Goal: Task Accomplishment & Management: Manage account settings

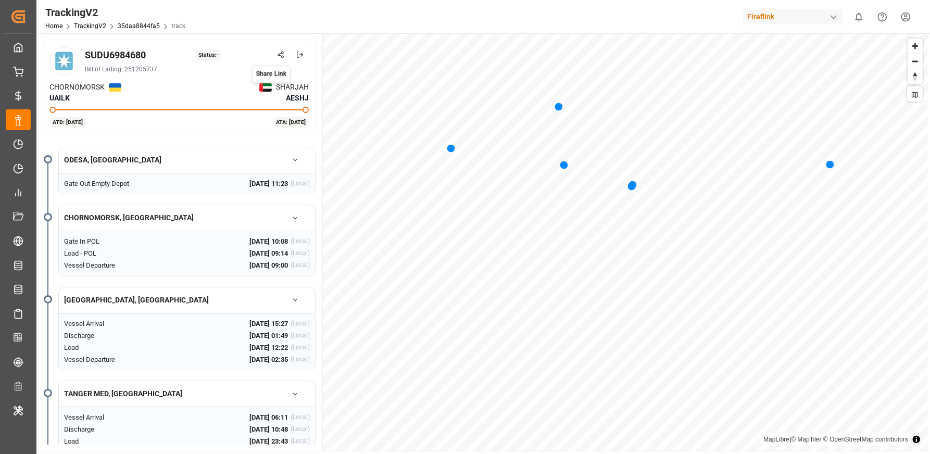
click at [282, 57] on icon at bounding box center [280, 54] width 7 height 7
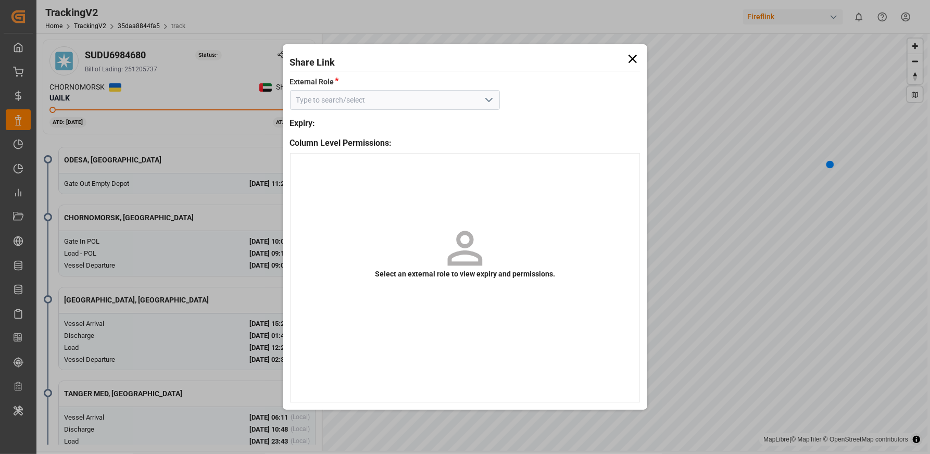
click at [482, 98] on button "open menu" at bounding box center [489, 100] width 16 height 16
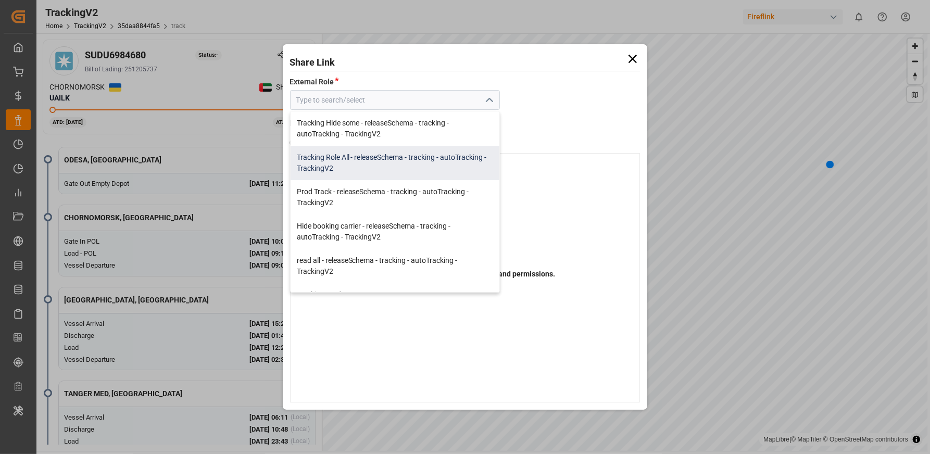
scroll to position [14, 0]
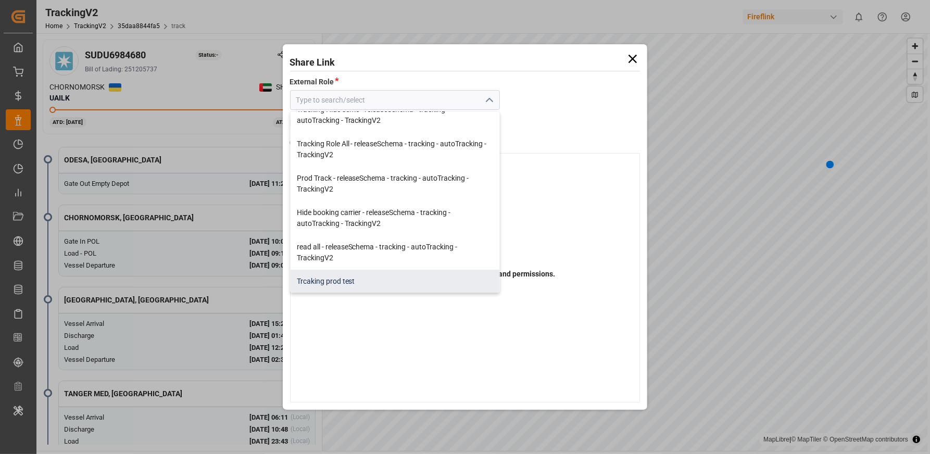
click at [385, 272] on div "Trcaking prod test" at bounding box center [395, 281] width 209 height 23
type input "Trcaking prod test"
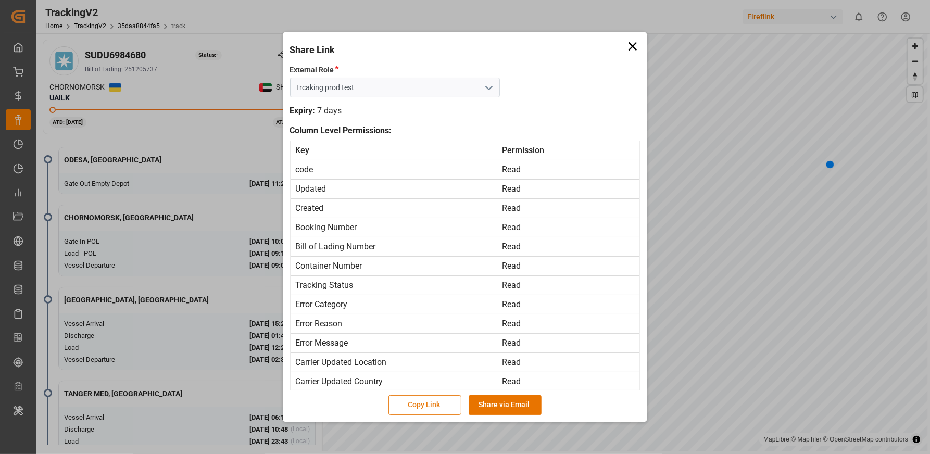
click at [417, 409] on button "Copy Link" at bounding box center [424, 405] width 73 height 20
click at [634, 52] on icon at bounding box center [632, 46] width 15 height 15
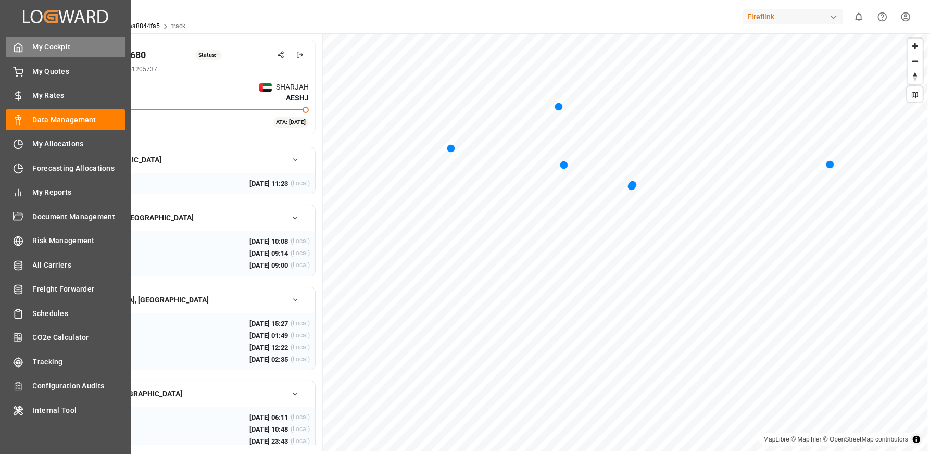
click at [23, 49] on icon at bounding box center [18, 47] width 10 height 10
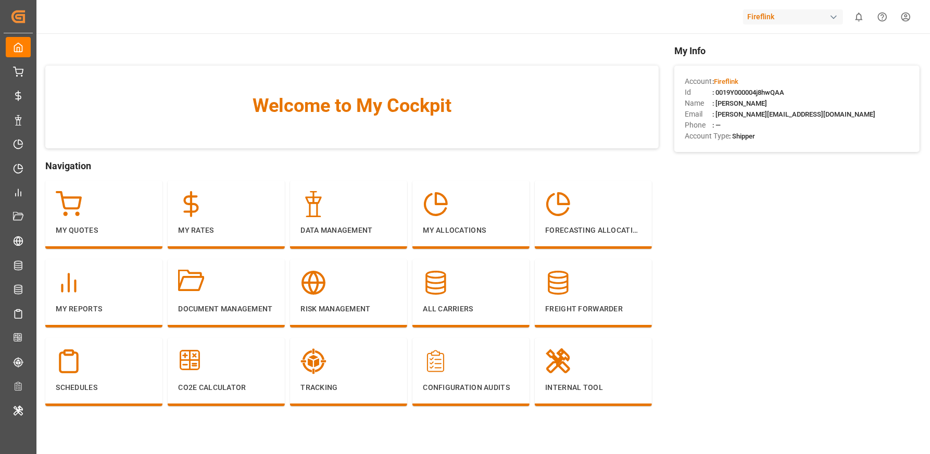
click at [768, 22] on div "Fireflink" at bounding box center [793, 16] width 100 height 15
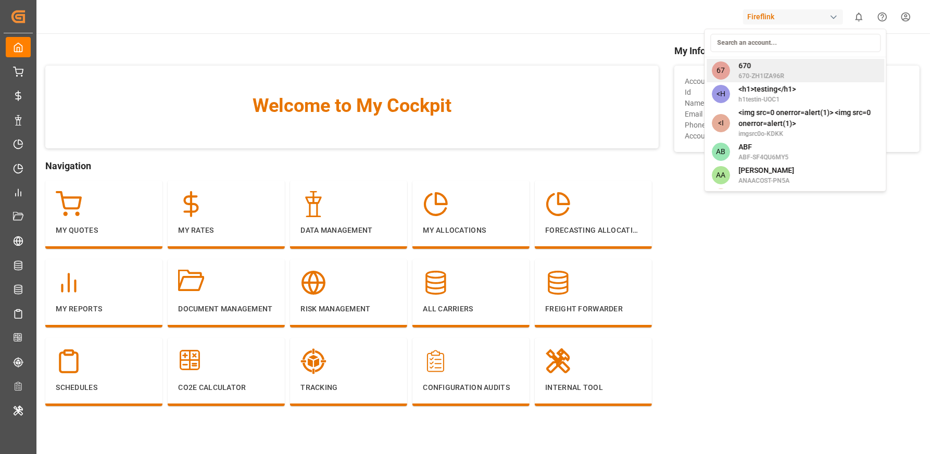
click at [759, 69] on span "670" at bounding box center [761, 65] width 46 height 11
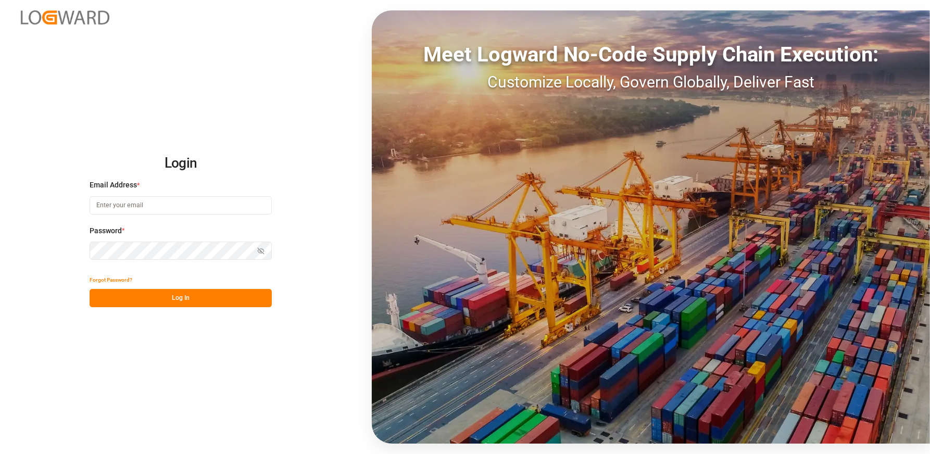
click at [130, 210] on input at bounding box center [181, 205] width 182 height 18
type input "anamika.sindhu@logward.com"
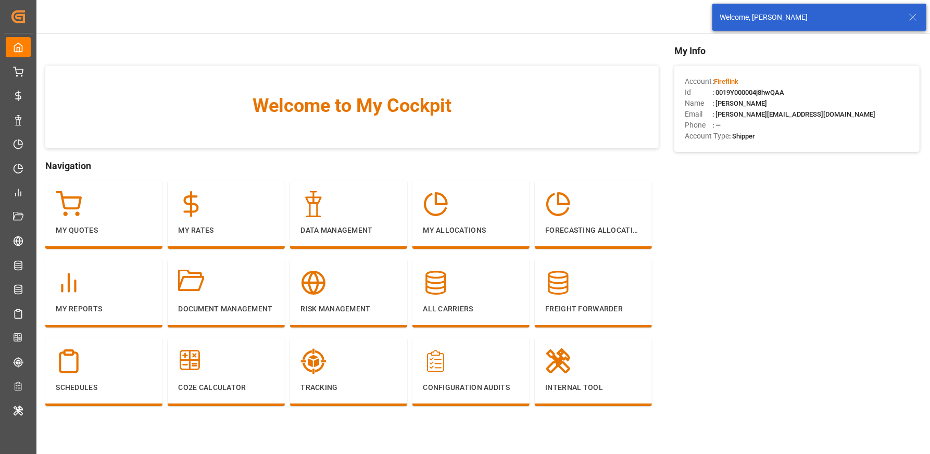
click at [910, 16] on icon at bounding box center [913, 17] width 12 height 12
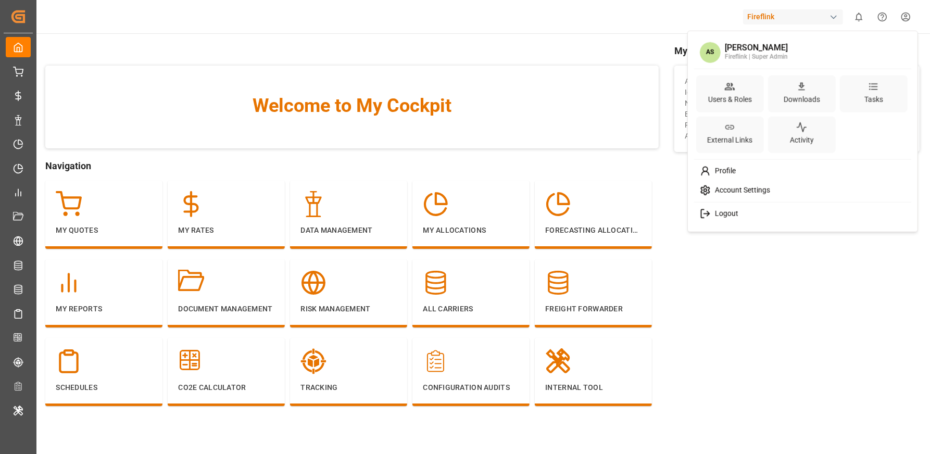
click at [902, 17] on html "Created by potrace 1.15, written by Peter Selinger 2001-2017 Created by potrace…" at bounding box center [465, 266] width 930 height 532
click at [746, 99] on div "Users & Roles" at bounding box center [730, 99] width 48 height 15
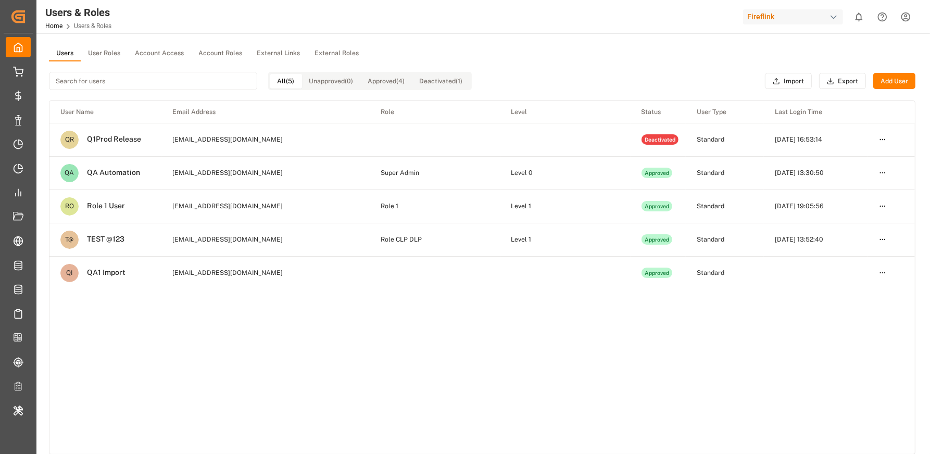
click at [328, 49] on button "External Roles" at bounding box center [336, 54] width 59 height 16
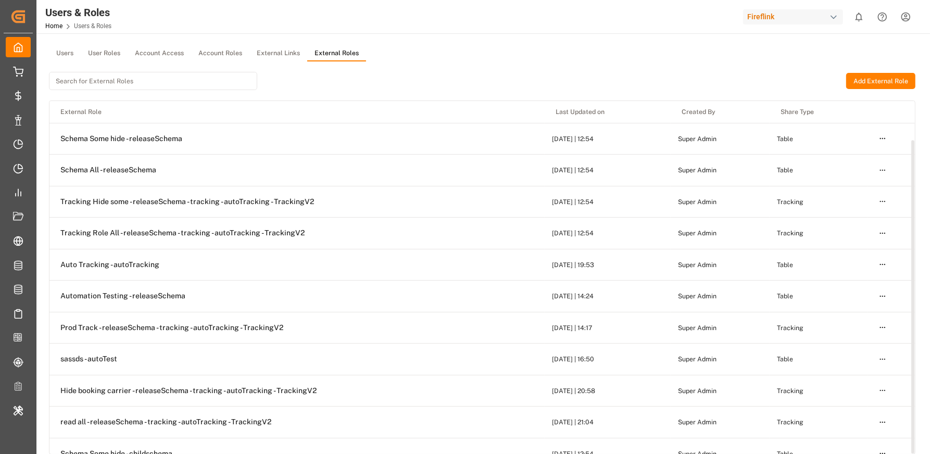
scroll to position [43, 0]
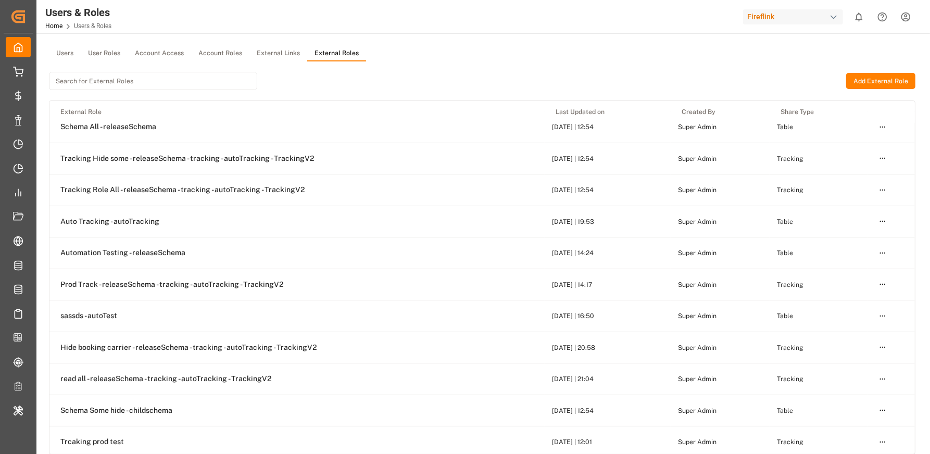
click at [779, 17] on div "Fireflink" at bounding box center [793, 16] width 100 height 15
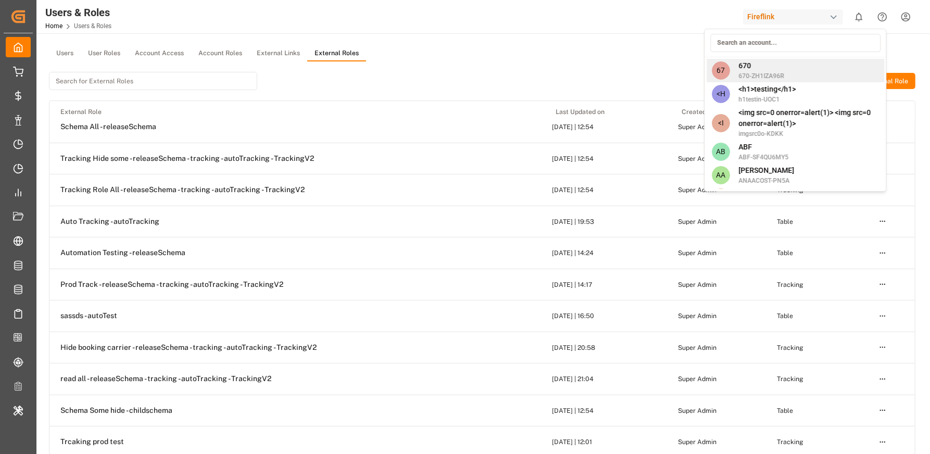
click at [757, 65] on span "670" at bounding box center [761, 65] width 46 height 11
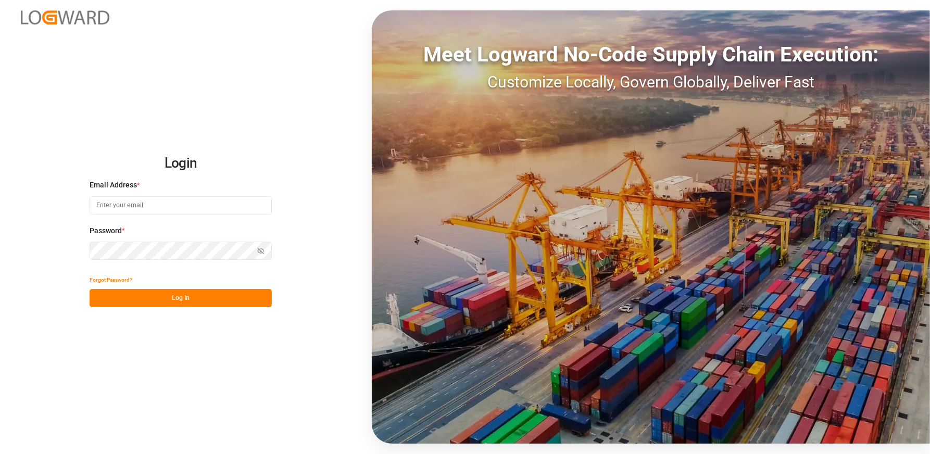
click at [200, 195] on div "Email Address *" at bounding box center [181, 203] width 182 height 46
click at [163, 204] on input at bounding box center [181, 205] width 182 height 18
type input "anamika.sindhu@logward.com"
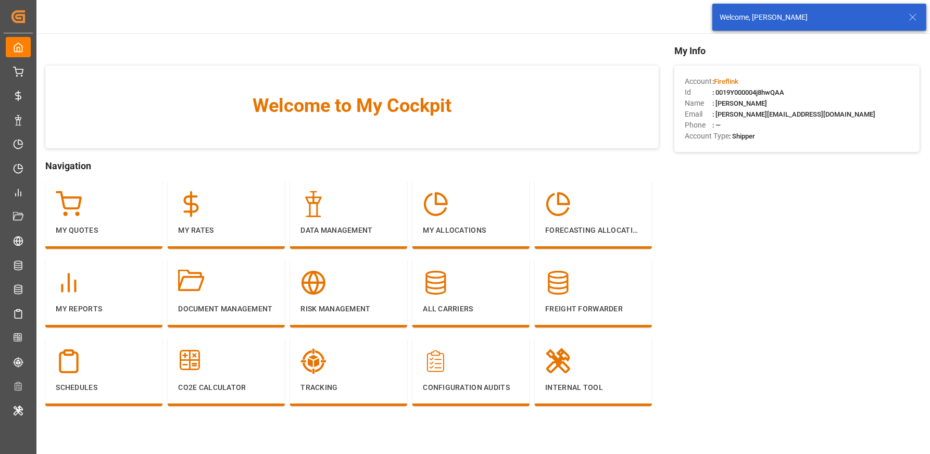
click at [910, 20] on line at bounding box center [913, 17] width 6 height 6
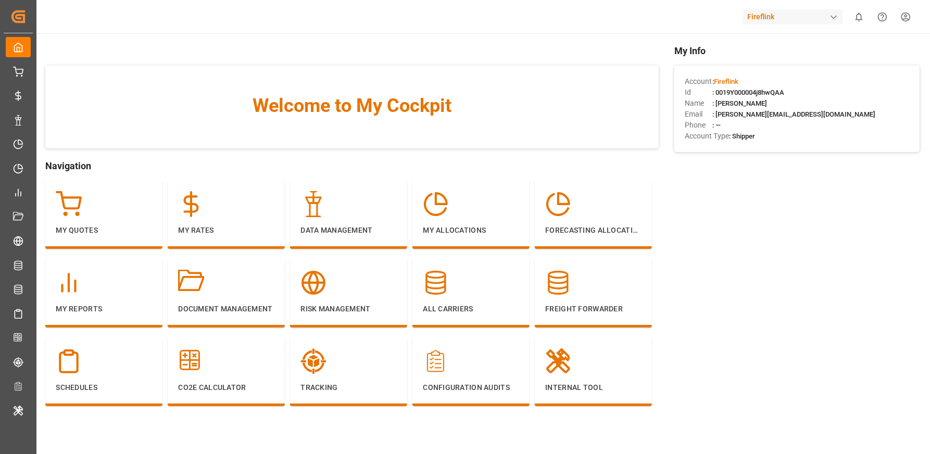
click at [907, 18] on html "Created by potrace 1.15, written by Peter Selinger 2001-2017 Created by potrace…" at bounding box center [465, 266] width 930 height 532
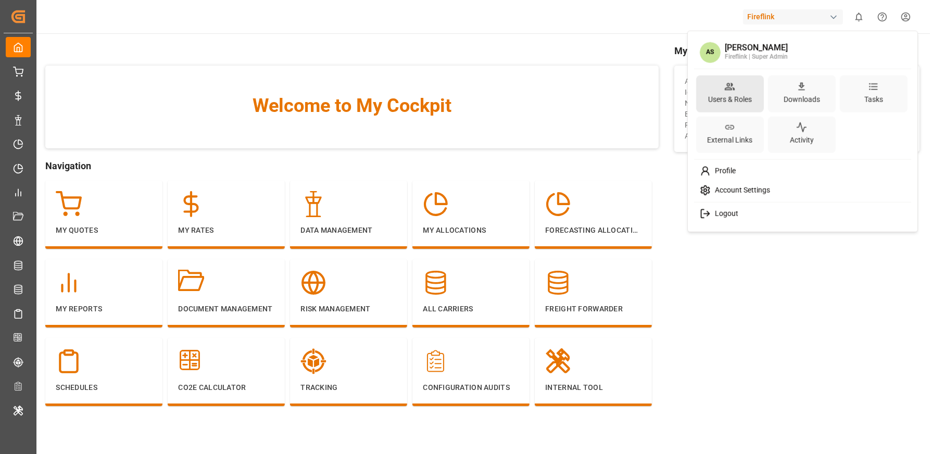
click at [719, 102] on div "Users & Roles" at bounding box center [730, 99] width 48 height 15
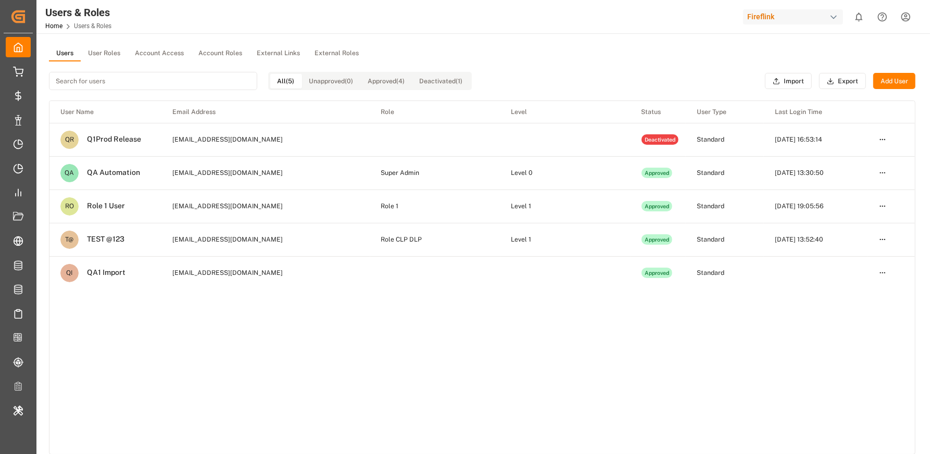
click at [324, 53] on button "External Roles" at bounding box center [336, 54] width 59 height 16
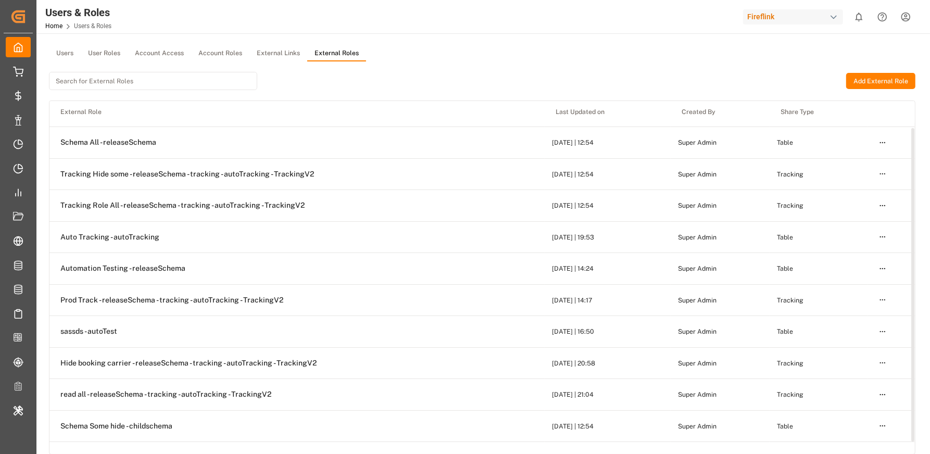
scroll to position [30, 0]
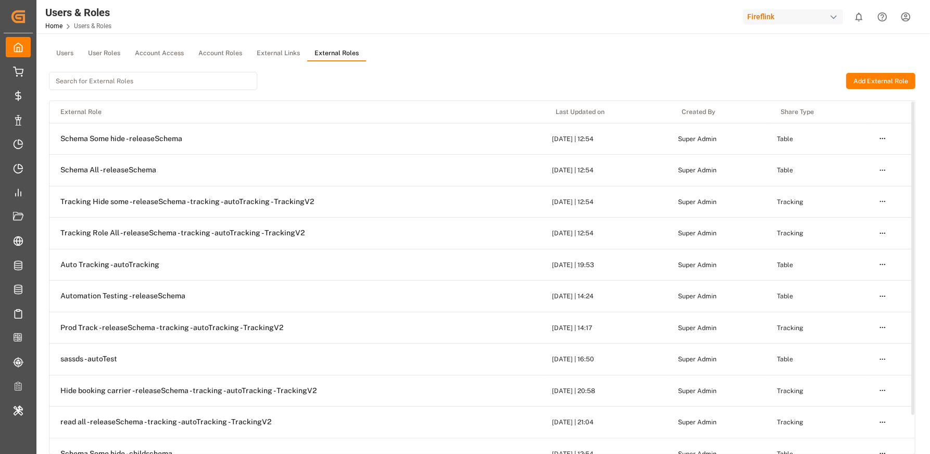
click at [767, 14] on div "Fireflink" at bounding box center [793, 16] width 100 height 15
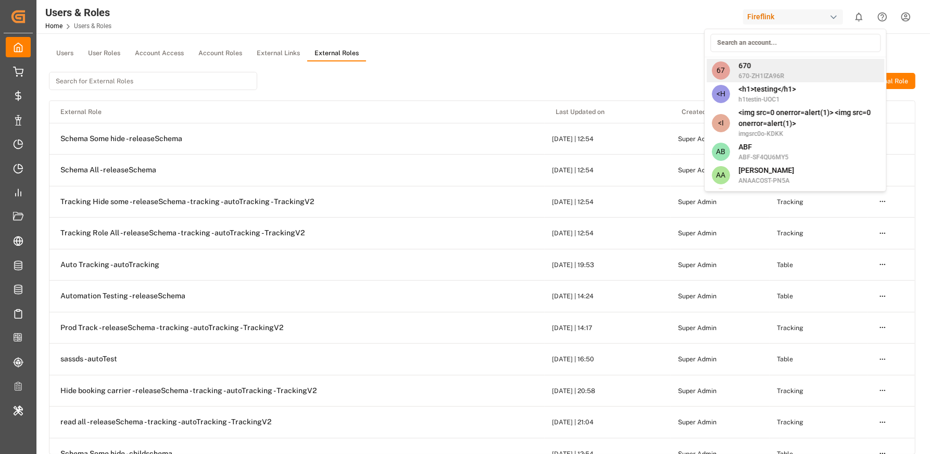
click at [746, 62] on span "670" at bounding box center [761, 65] width 46 height 11
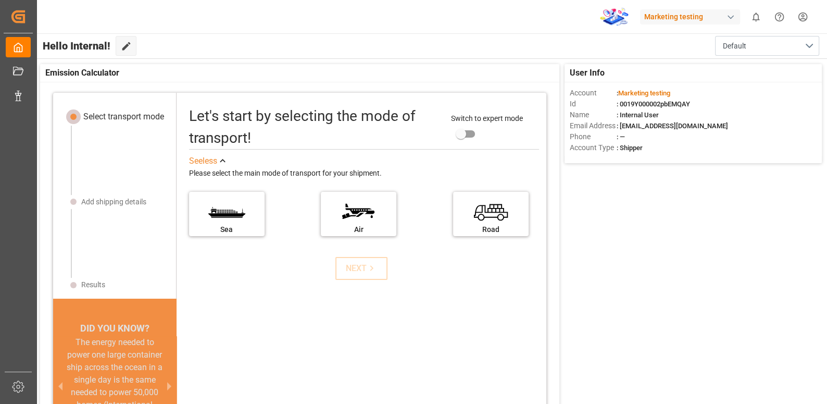
click at [807, 14] on html "Created by potrace 1.15, written by [PERSON_NAME] [DATE]-[DATE] Created by potr…" at bounding box center [413, 241] width 827 height 482
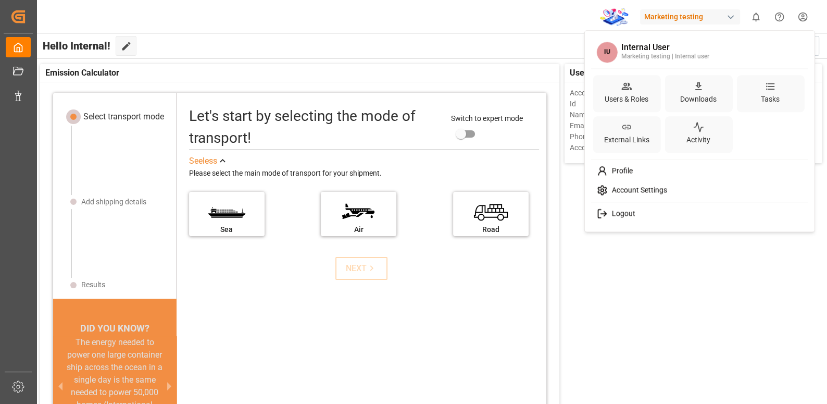
click at [632, 212] on span "Logout" at bounding box center [621, 213] width 28 height 9
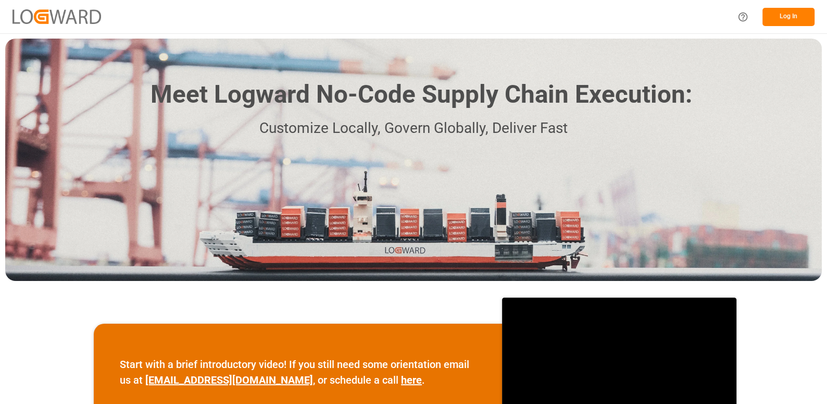
click at [793, 20] on button "Log In" at bounding box center [788, 17] width 52 height 18
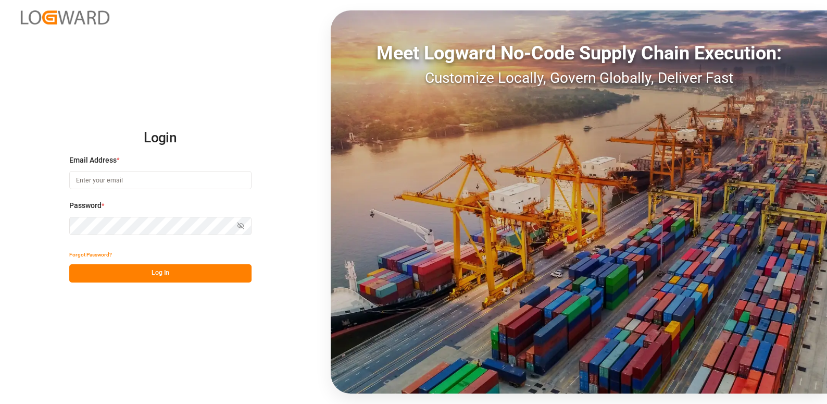
click at [141, 183] on input at bounding box center [160, 180] width 182 height 18
paste input "[EMAIL_ADDRESS][DOMAIN_NAME]"
type input "[EMAIL_ADDRESS][DOMAIN_NAME]"
click at [266, 241] on div "Login Email Address * [EMAIL_ADDRESS][DOMAIN_NAME] Password * Show password Pas…" at bounding box center [413, 202] width 827 height 404
click at [273, 266] on div "Login Email Address * [EMAIL_ADDRESS][DOMAIN_NAME] Password * Show password For…" at bounding box center [413, 202] width 827 height 404
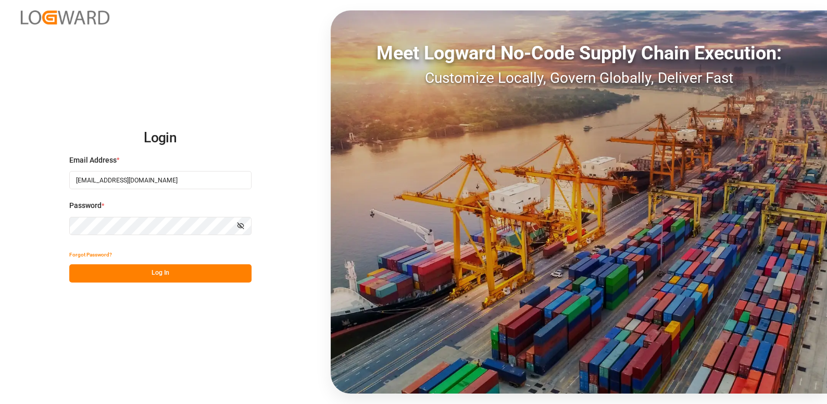
click at [246, 230] on button "Show password" at bounding box center [241, 226] width 22 height 18
click at [243, 230] on button "Hide password" at bounding box center [241, 226] width 22 height 18
click at [239, 230] on button "Show password" at bounding box center [241, 226] width 22 height 18
click at [184, 274] on button "Log In" at bounding box center [160, 273] width 182 height 18
click at [182, 272] on button "Log In" at bounding box center [160, 273] width 182 height 18
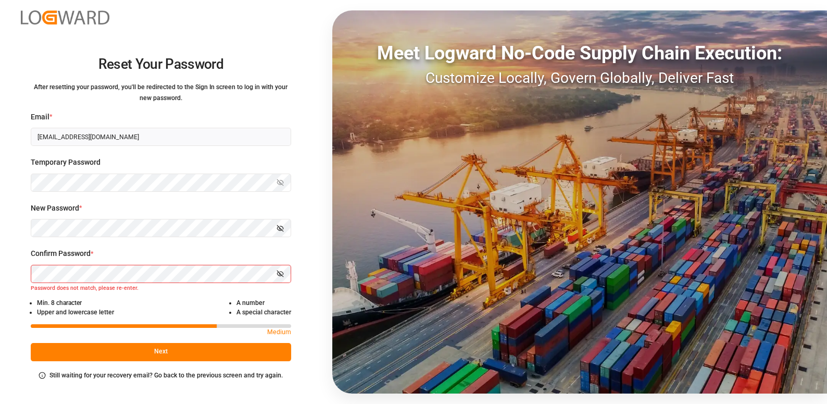
click at [302, 235] on div "Reset Your Password After resetting your password, you'll be redirected to the …" at bounding box center [161, 202] width 322 height 404
click at [283, 227] on icon "button" at bounding box center [280, 227] width 7 height 7
click at [278, 273] on icon "button" at bounding box center [280, 273] width 7 height 7
click at [156, 353] on button "Next" at bounding box center [161, 352] width 260 height 18
